Goal: Task Accomplishment & Management: Manage account settings

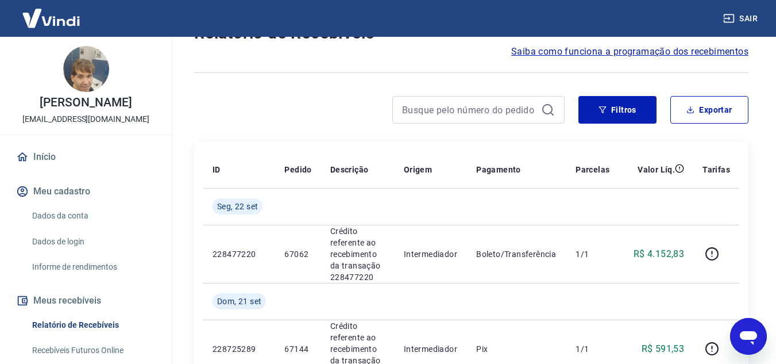
scroll to position [78, 0]
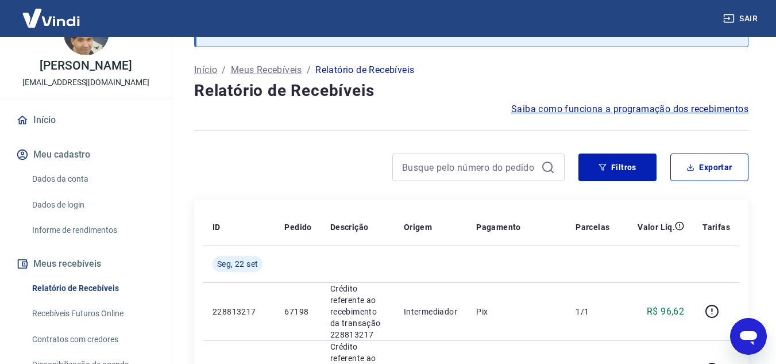
scroll to position [57, 0]
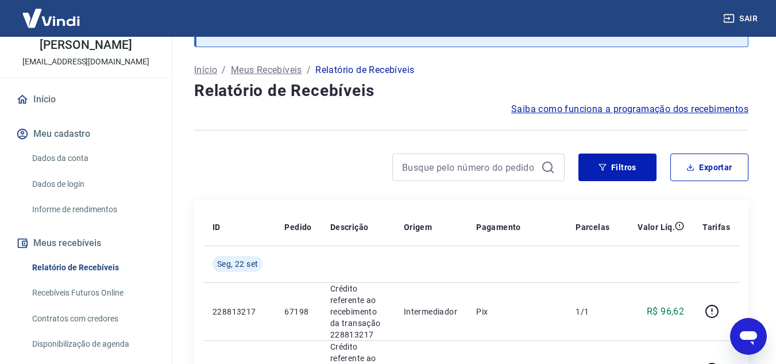
click at [94, 302] on link "Recebíveis Futuros Online" at bounding box center [93, 293] width 130 height 24
click at [61, 276] on link "Relatório de Recebíveis" at bounding box center [93, 268] width 130 height 24
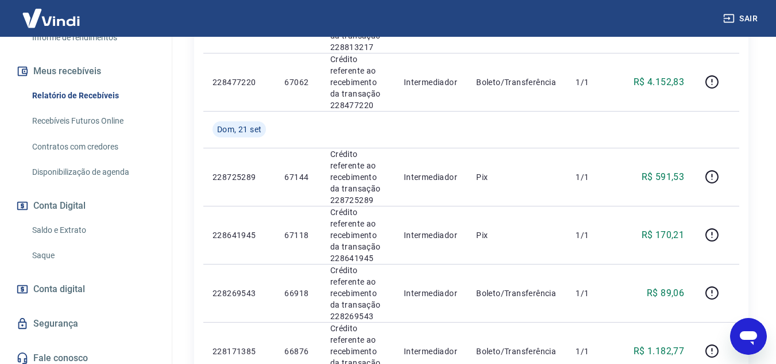
scroll to position [230, 0]
click at [60, 239] on link "Saldo e Extrato" at bounding box center [93, 230] width 130 height 24
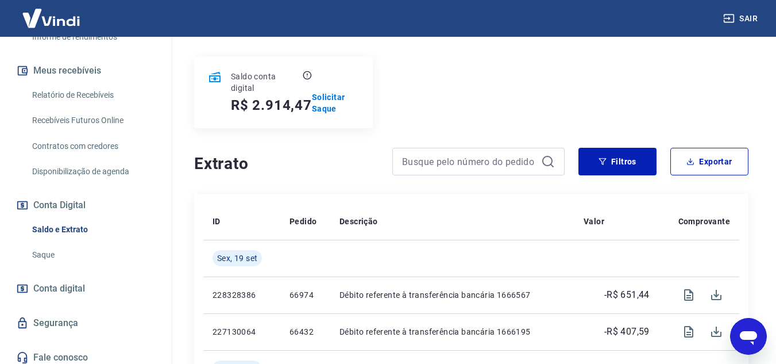
scroll to position [230, 0]
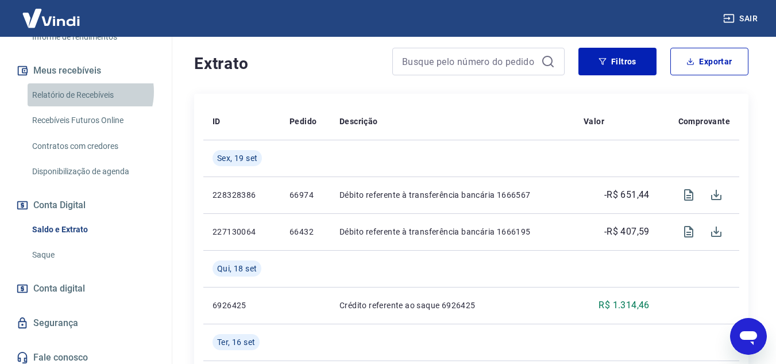
click at [90, 103] on link "Relatório de Recebíveis" at bounding box center [93, 95] width 130 height 24
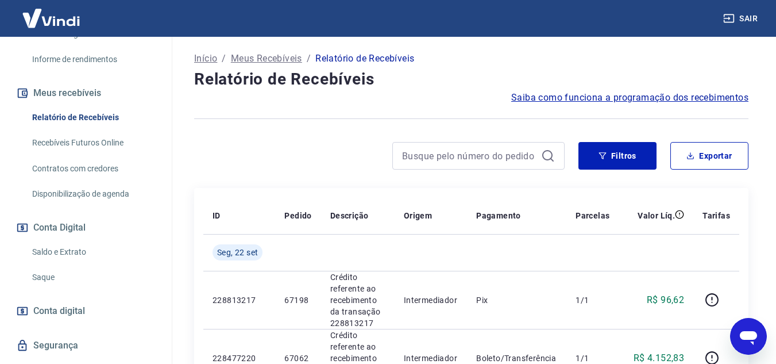
scroll to position [248, 0]
